Goal: Find specific page/section: Find specific page/section

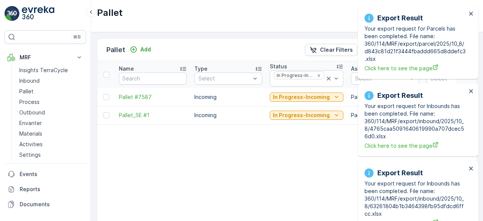
scroll to position [0, 317]
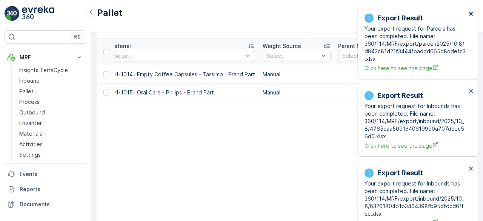
click at [473, 14] on icon "close" at bounding box center [471, 14] width 5 height 6
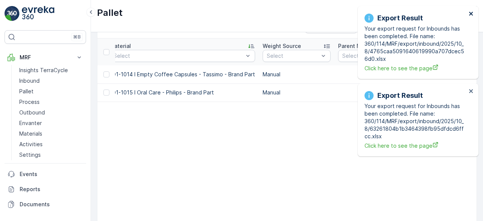
click at [473, 14] on icon "close" at bounding box center [471, 14] width 5 height 6
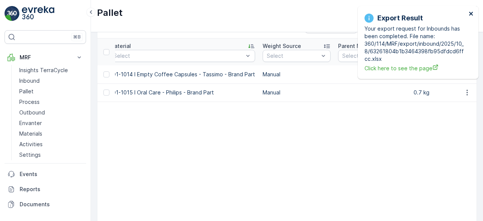
click at [471, 14] on icon "close" at bounding box center [472, 14] width 4 height 4
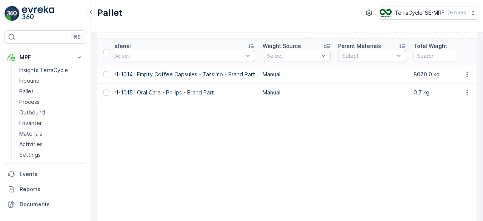
click at [415, 91] on p "0.7 kg" at bounding box center [448, 93] width 68 height 8
click at [415, 74] on p "8070.0 kg" at bounding box center [448, 75] width 68 height 8
click at [415, 92] on p "0.7 kg" at bounding box center [448, 93] width 68 height 8
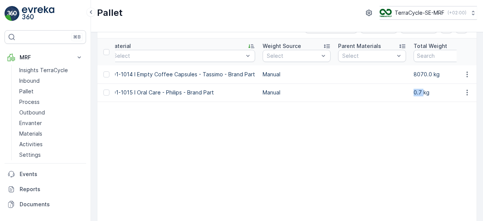
click at [415, 92] on p "0.7 kg" at bounding box center [448, 93] width 68 height 8
click at [416, 74] on p "8070.0 kg" at bounding box center [448, 75] width 68 height 8
click at [414, 92] on p "0.7 kg" at bounding box center [448, 93] width 68 height 8
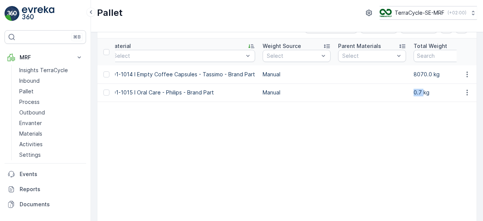
click at [414, 92] on p "0.7 kg" at bounding box center [448, 93] width 68 height 8
click at [414, 73] on p "8070.0 kg" at bounding box center [448, 75] width 68 height 8
click at [414, 90] on p "0.7 kg" at bounding box center [448, 93] width 68 height 8
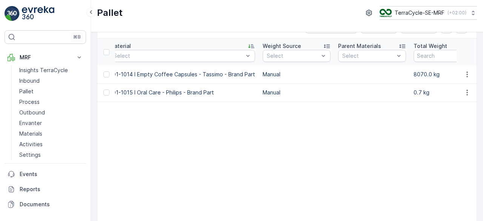
click at [414, 71] on p "8070.0 kg" at bounding box center [448, 75] width 68 height 8
click at [414, 92] on p "0.7 kg" at bounding box center [448, 93] width 68 height 8
click at [414, 73] on p "8070.0 kg" at bounding box center [448, 75] width 68 height 8
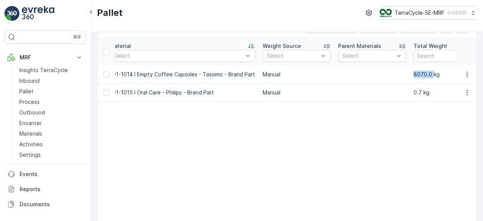
click at [414, 73] on p "8070.0 kg" at bounding box center [448, 75] width 68 height 8
click at [414, 92] on p "0.7 kg" at bounding box center [448, 93] width 68 height 8
click at [414, 72] on p "8070.0 kg" at bounding box center [448, 75] width 68 height 8
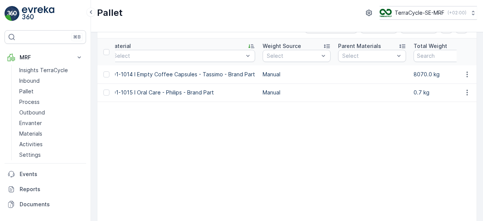
click at [414, 91] on p "0.7 kg" at bounding box center [448, 93] width 68 height 8
click at [414, 74] on p "8070.0 kg" at bounding box center [448, 75] width 68 height 8
click at [414, 91] on p "0.7 kg" at bounding box center [448, 93] width 68 height 8
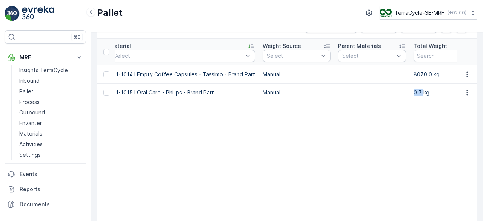
click at [414, 91] on p "0.7 kg" at bounding box center [448, 93] width 68 height 8
click at [414, 73] on p "8070.0 kg" at bounding box center [448, 75] width 68 height 8
click at [414, 90] on p "0.7 kg" at bounding box center [448, 93] width 68 height 8
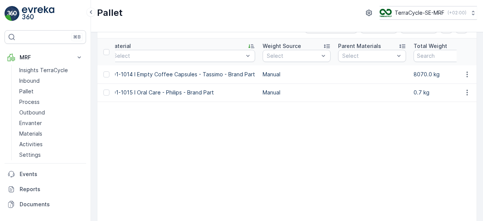
click at [414, 71] on p "8070.0 kg" at bounding box center [448, 75] width 68 height 8
click at [414, 73] on p "8070.0 kg" at bounding box center [448, 75] width 68 height 8
click at [414, 90] on p "0.7 kg" at bounding box center [448, 93] width 68 height 8
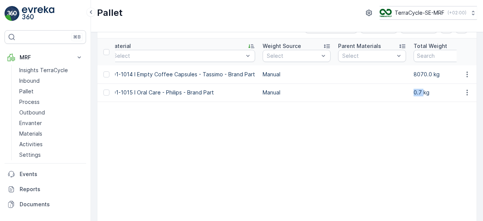
click at [414, 90] on p "0.7 kg" at bounding box center [448, 93] width 68 height 8
click at [414, 72] on p "8070.0 kg" at bounding box center [448, 75] width 68 height 8
click at [414, 90] on p "0.7 kg" at bounding box center [448, 93] width 68 height 8
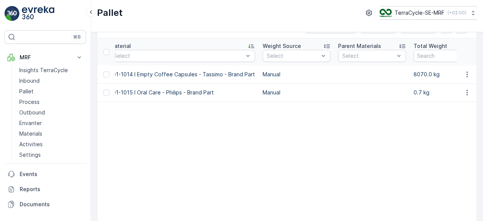
click at [414, 71] on p "8070.0 kg" at bounding box center [448, 75] width 68 height 8
click at [414, 91] on p "0.7 kg" at bounding box center [448, 93] width 68 height 8
click at [414, 71] on p "8070.0 kg" at bounding box center [448, 75] width 68 height 8
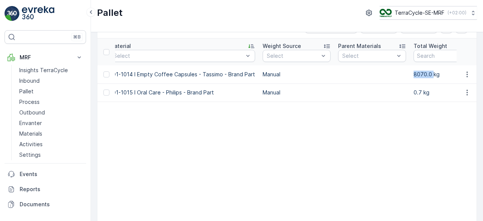
click at [414, 71] on p "8070.0 kg" at bounding box center [448, 75] width 68 height 8
click at [414, 90] on p "0.7 kg" at bounding box center [448, 93] width 68 height 8
click at [414, 73] on p "8070.0 kg" at bounding box center [448, 75] width 68 height 8
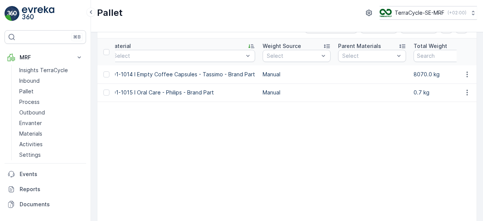
click at [414, 92] on p "0.7 kg" at bounding box center [448, 93] width 68 height 8
click at [414, 73] on p "8070.0 kg" at bounding box center [448, 75] width 68 height 8
click at [414, 91] on p "0.7 kg" at bounding box center [448, 93] width 68 height 8
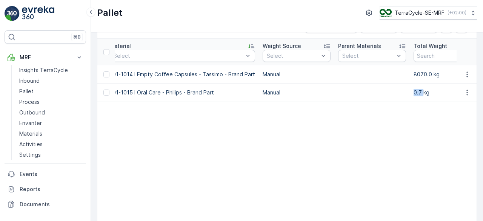
click at [414, 91] on p "0.7 kg" at bounding box center [448, 93] width 68 height 8
click at [414, 73] on p "8070.0 kg" at bounding box center [448, 75] width 68 height 8
click at [414, 91] on p "0.7 kg" at bounding box center [448, 93] width 68 height 8
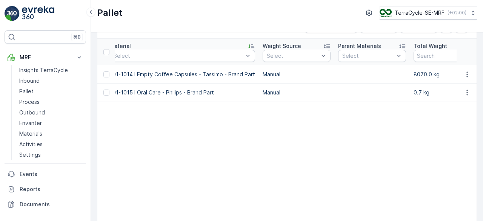
click at [414, 73] on p "8070.0 kg" at bounding box center [448, 75] width 68 height 8
click at [414, 91] on p "0.7 kg" at bounding box center [448, 93] width 68 height 8
click at [414, 73] on p "8070.0 kg" at bounding box center [448, 75] width 68 height 8
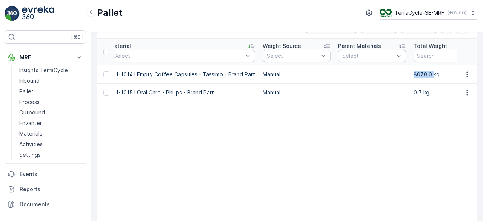
click at [414, 73] on p "8070.0 kg" at bounding box center [448, 75] width 68 height 8
click at [414, 91] on p "0.7 kg" at bounding box center [448, 93] width 68 height 8
click at [414, 71] on p "8070.0 kg" at bounding box center [448, 75] width 68 height 8
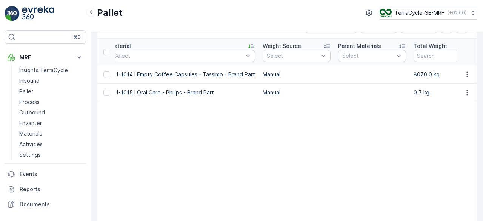
click at [414, 91] on p "0.7 kg" at bounding box center [448, 93] width 68 height 8
click at [414, 90] on p "0.7 kg" at bounding box center [448, 93] width 68 height 8
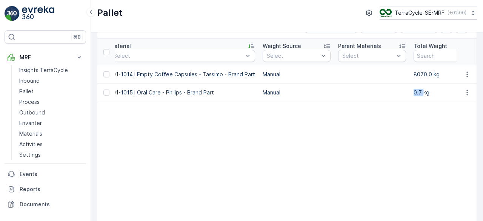
click at [414, 90] on p "0.7 kg" at bounding box center [448, 93] width 68 height 8
click at [414, 71] on p "8070.0 kg" at bounding box center [448, 75] width 68 height 8
click at [414, 90] on p "0.7 kg" at bounding box center [448, 93] width 68 height 8
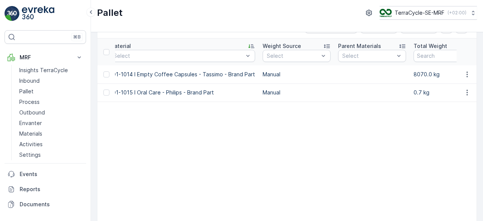
click at [414, 73] on p "8070.0 kg" at bounding box center [448, 75] width 68 height 8
click at [414, 91] on p "0.7 kg" at bounding box center [448, 93] width 68 height 8
click at [414, 74] on p "8070.0 kg" at bounding box center [448, 75] width 68 height 8
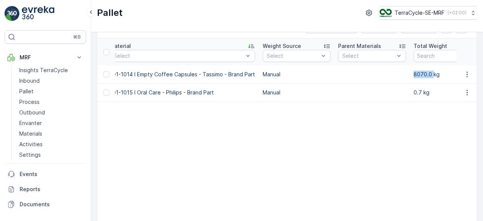
click at [414, 74] on p "8070.0 kg" at bounding box center [448, 75] width 68 height 8
click at [414, 92] on p "0.7 kg" at bounding box center [448, 93] width 68 height 8
click at [414, 73] on p "8070.0 kg" at bounding box center [448, 75] width 68 height 8
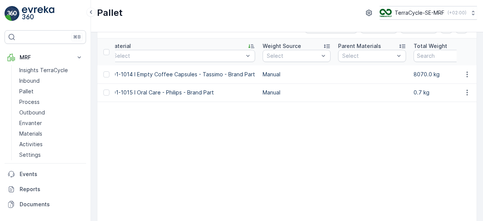
click at [414, 90] on p "0.7 kg" at bounding box center [448, 93] width 68 height 8
click at [414, 71] on p "8070.0 kg" at bounding box center [448, 75] width 68 height 8
